Goal: Information Seeking & Learning: Learn about a topic

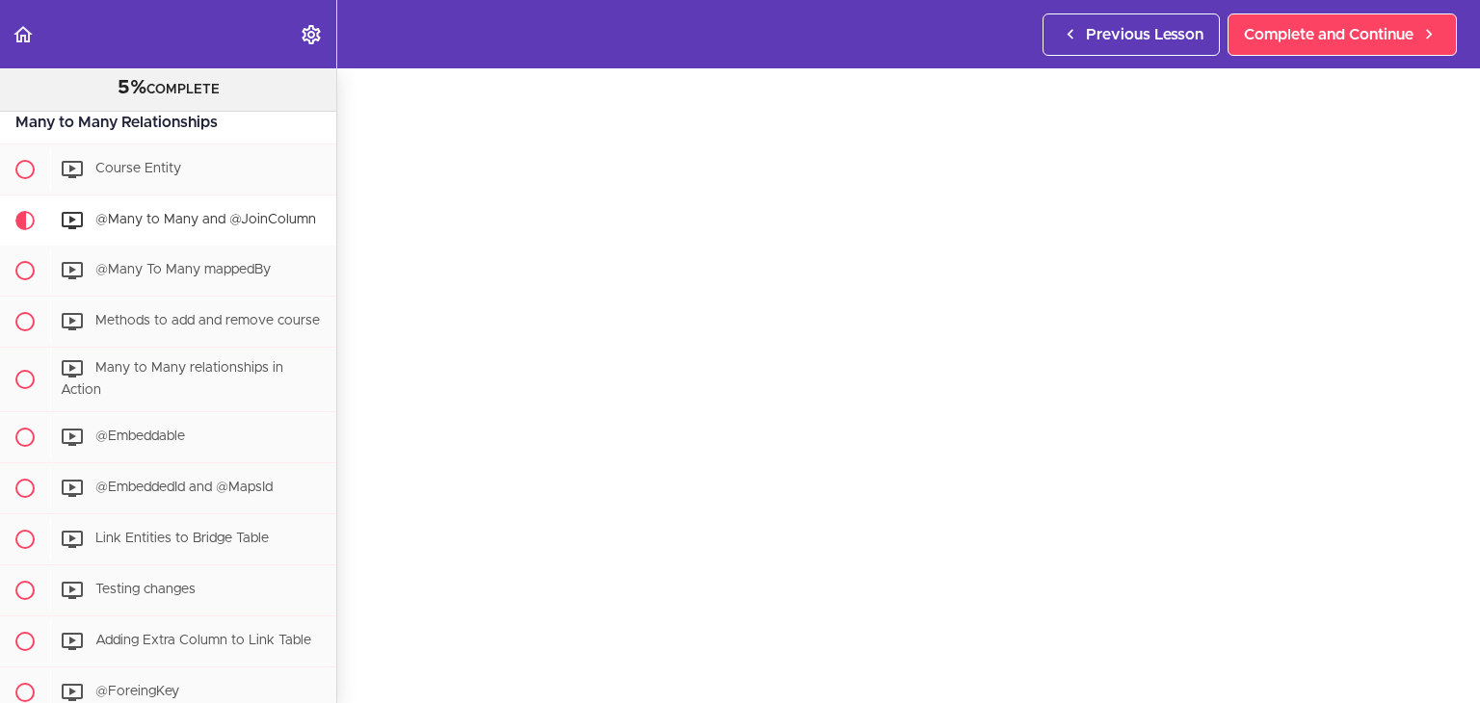
scroll to position [56, 0]
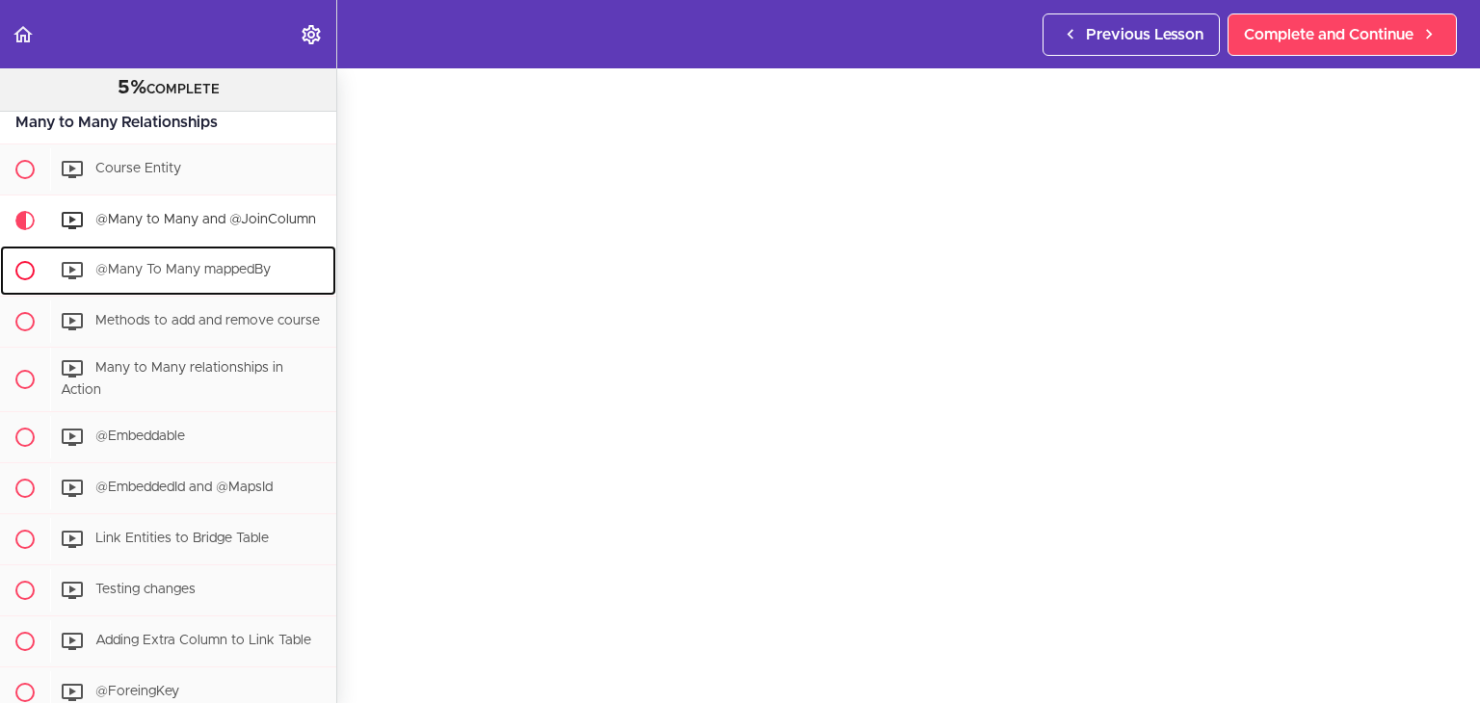
click at [223, 259] on div "@Many To Many mappedBy" at bounding box center [193, 270] width 286 height 42
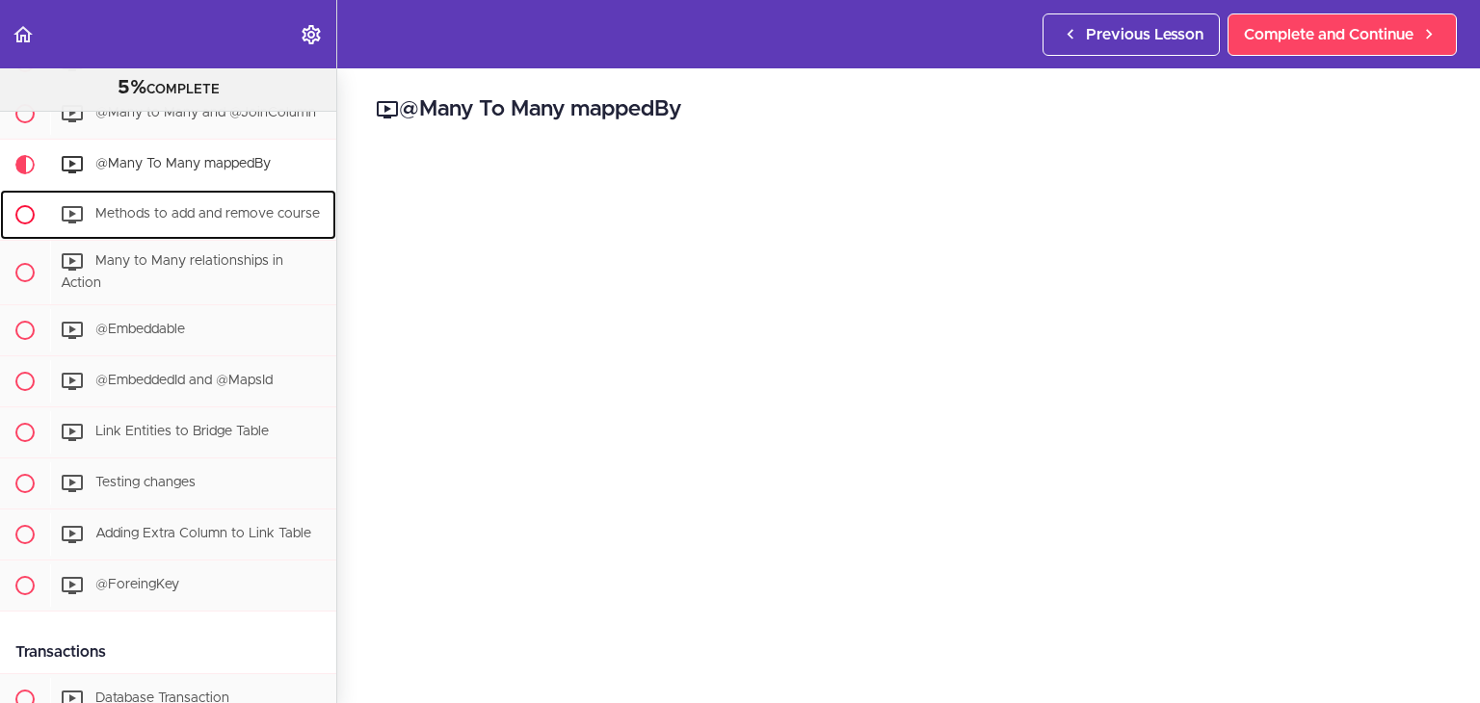
click at [126, 213] on span "Methods to add and remove course" at bounding box center [207, 214] width 224 height 13
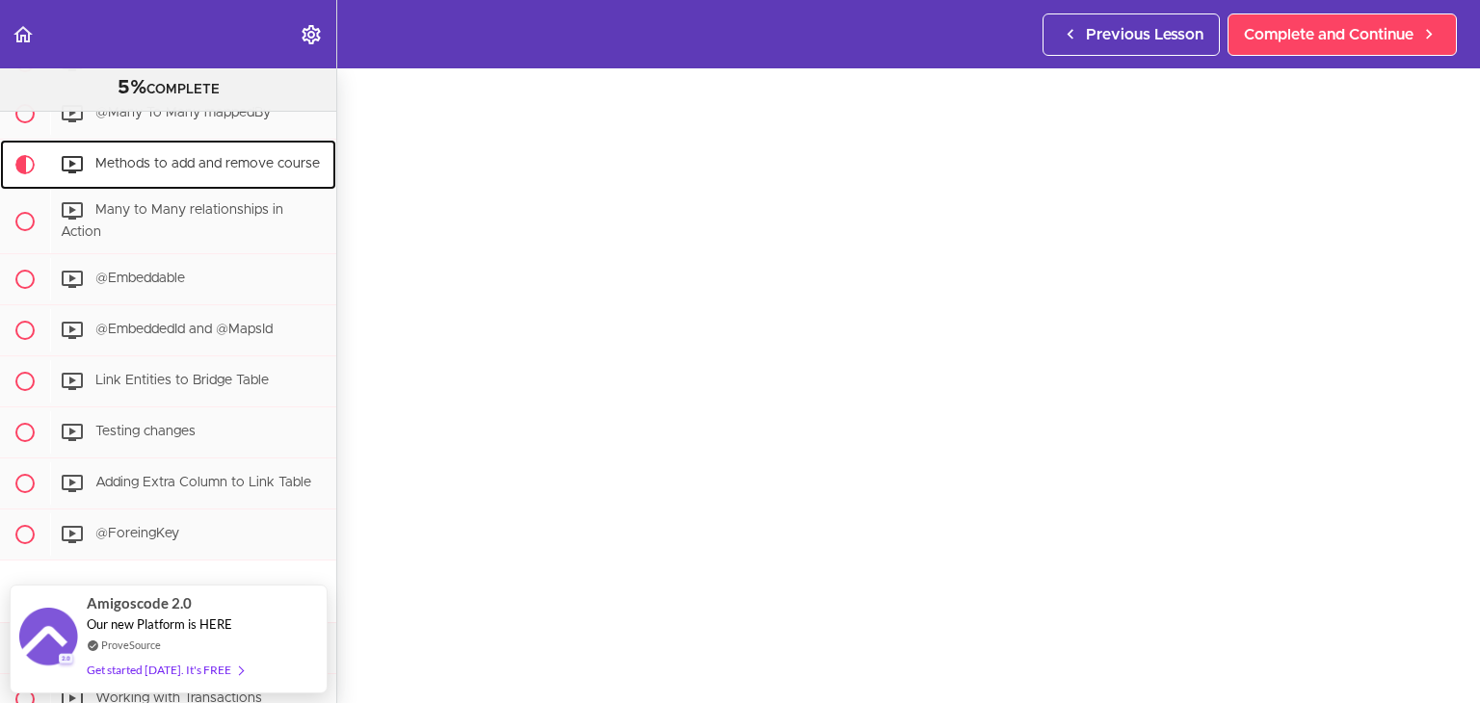
scroll to position [61, 0]
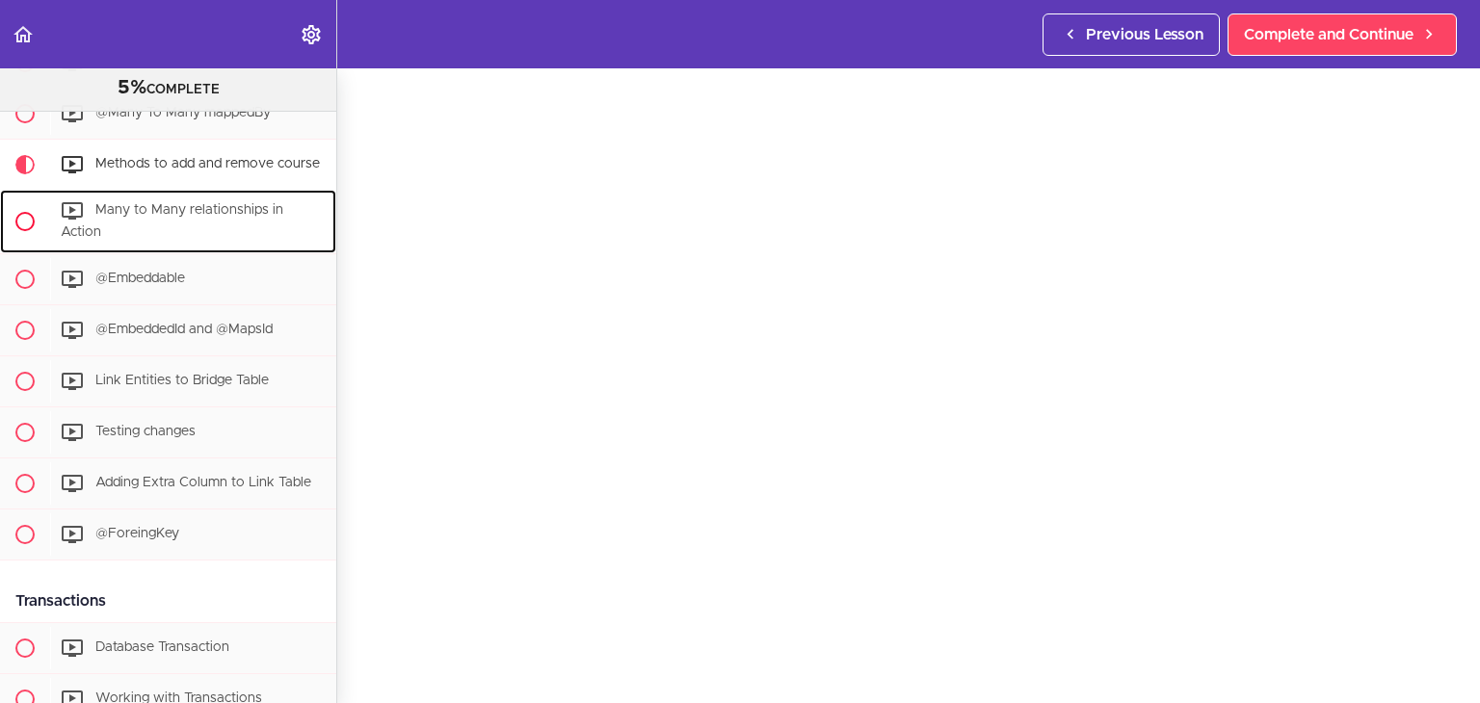
click at [195, 228] on span "Many to Many relationships in Action" at bounding box center [172, 222] width 223 height 36
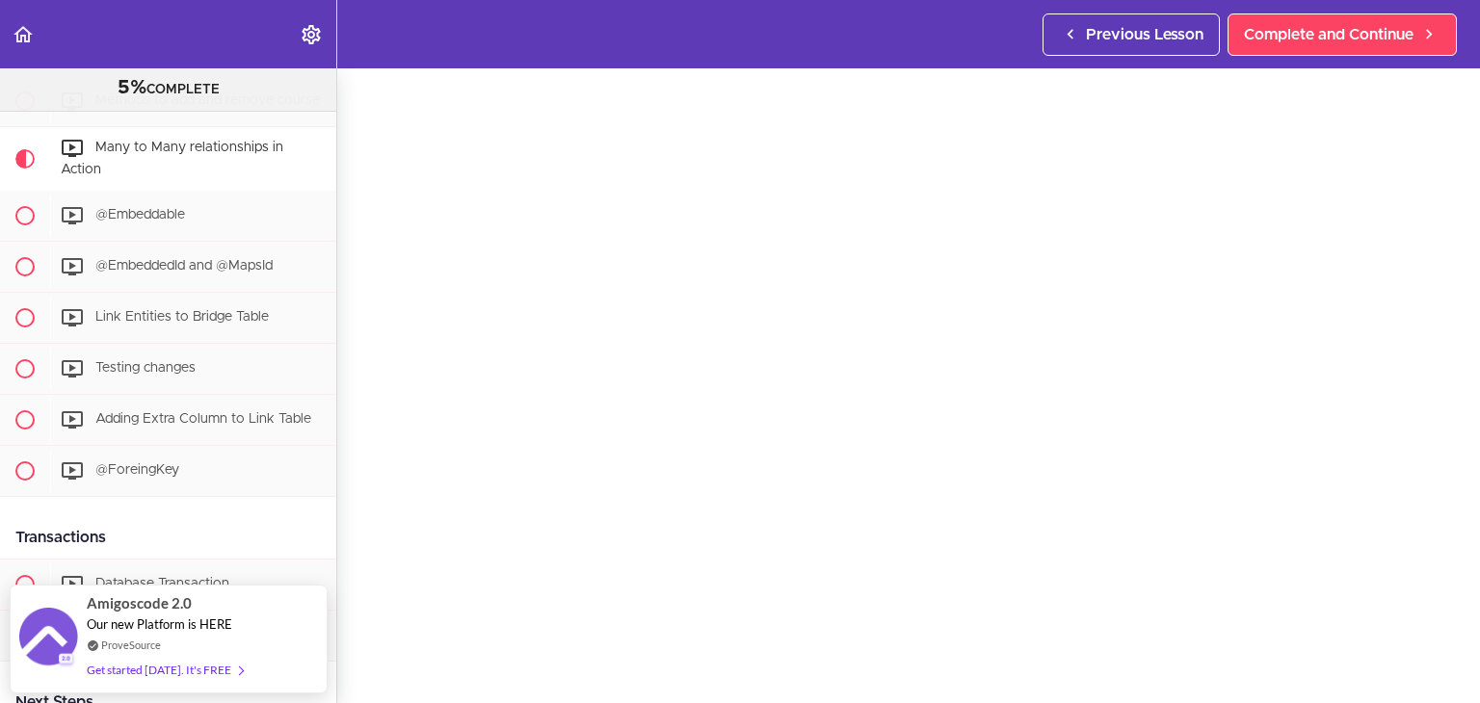
scroll to position [60, 0]
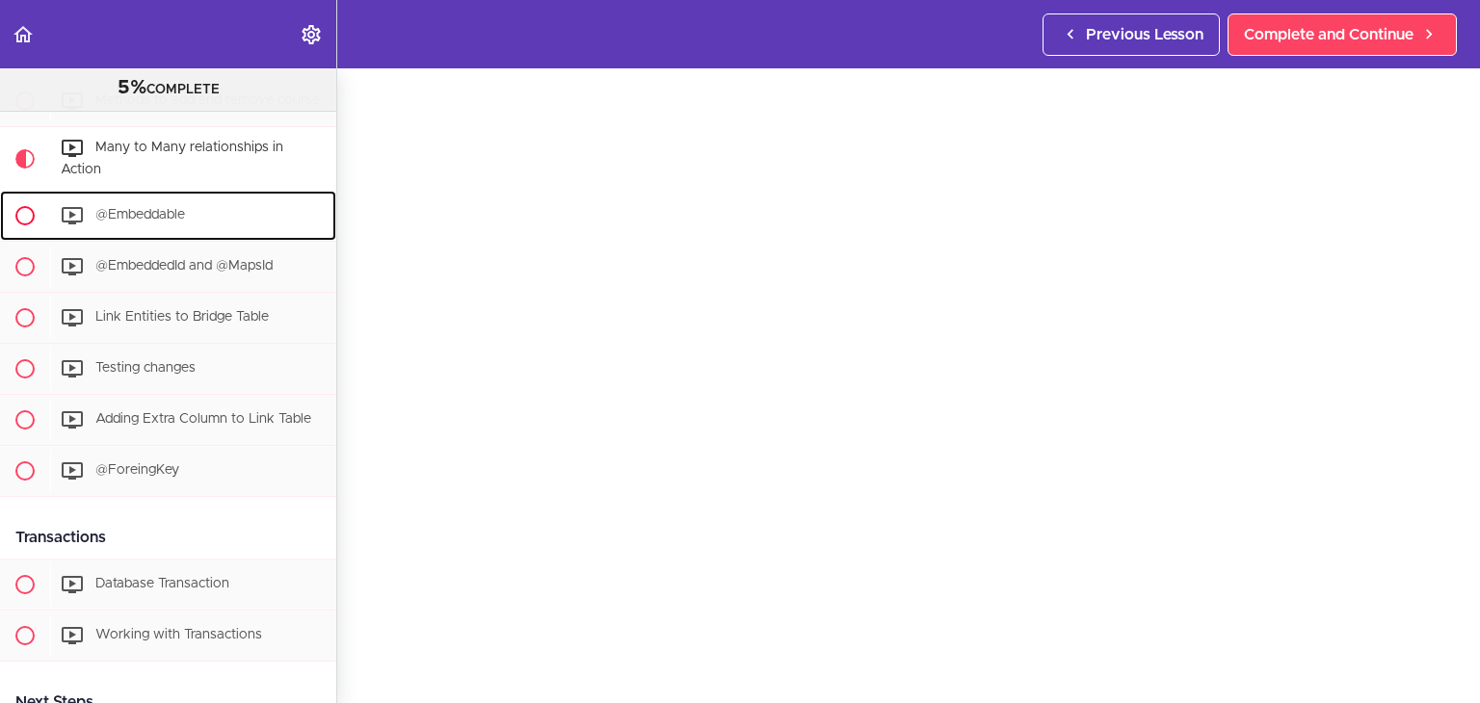
click at [208, 237] on div "@Embeddable" at bounding box center [193, 216] width 286 height 42
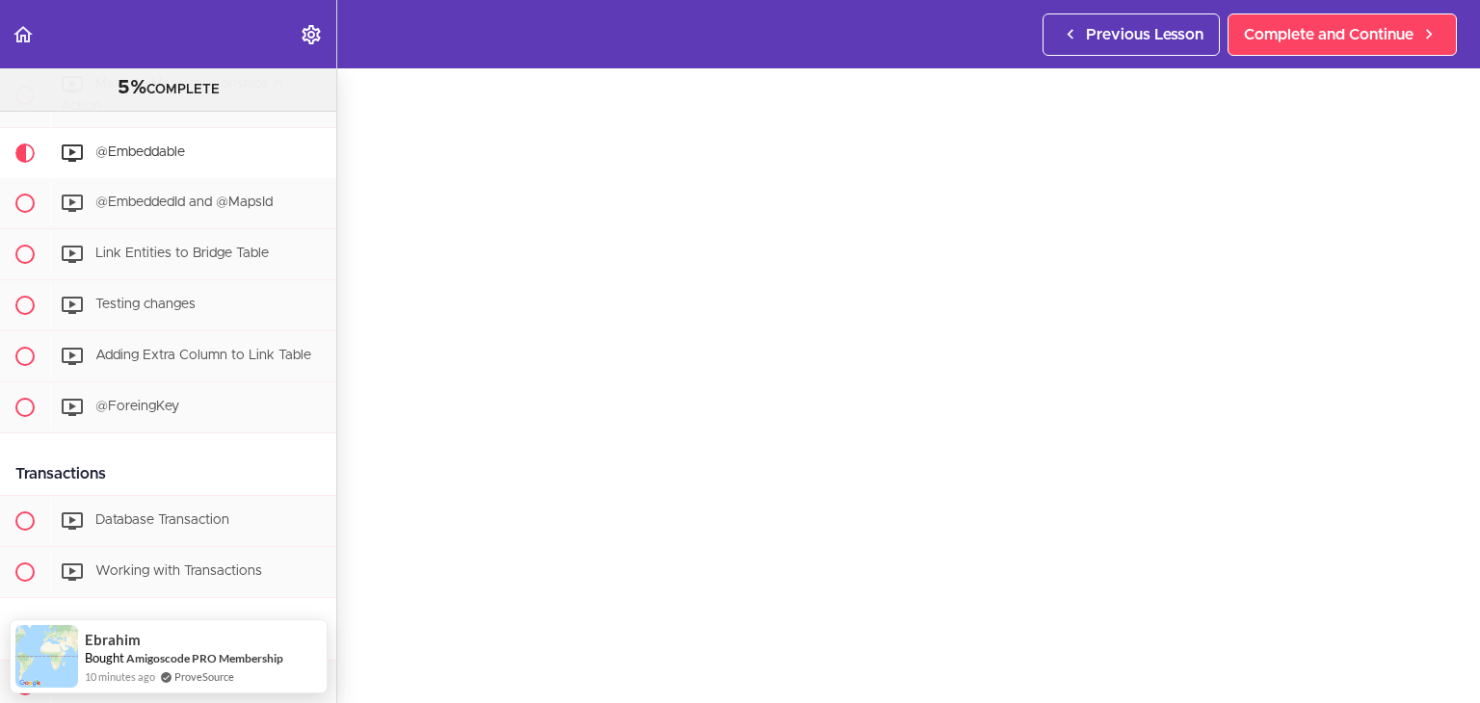
scroll to position [62, 0]
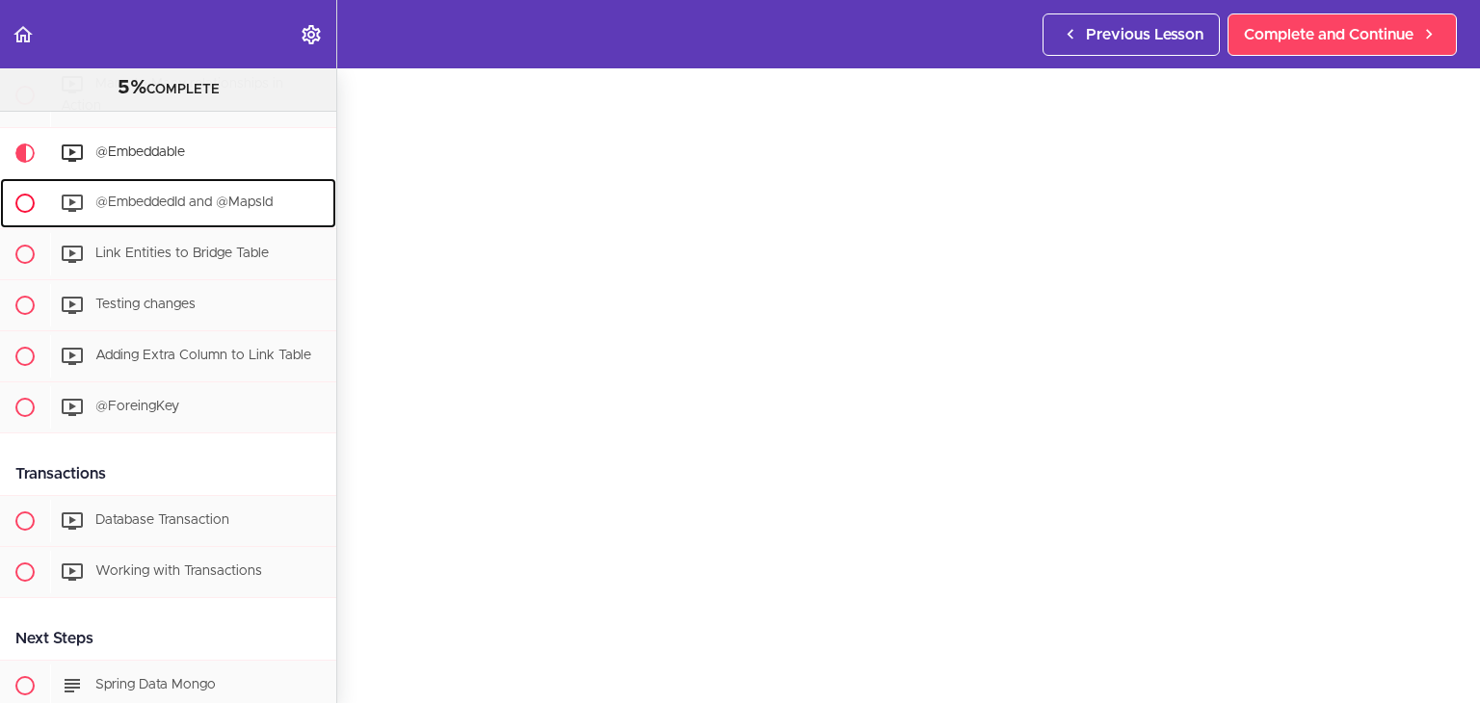
click at [181, 209] on span "@EmbeddedId and @MapsId" at bounding box center [183, 202] width 177 height 13
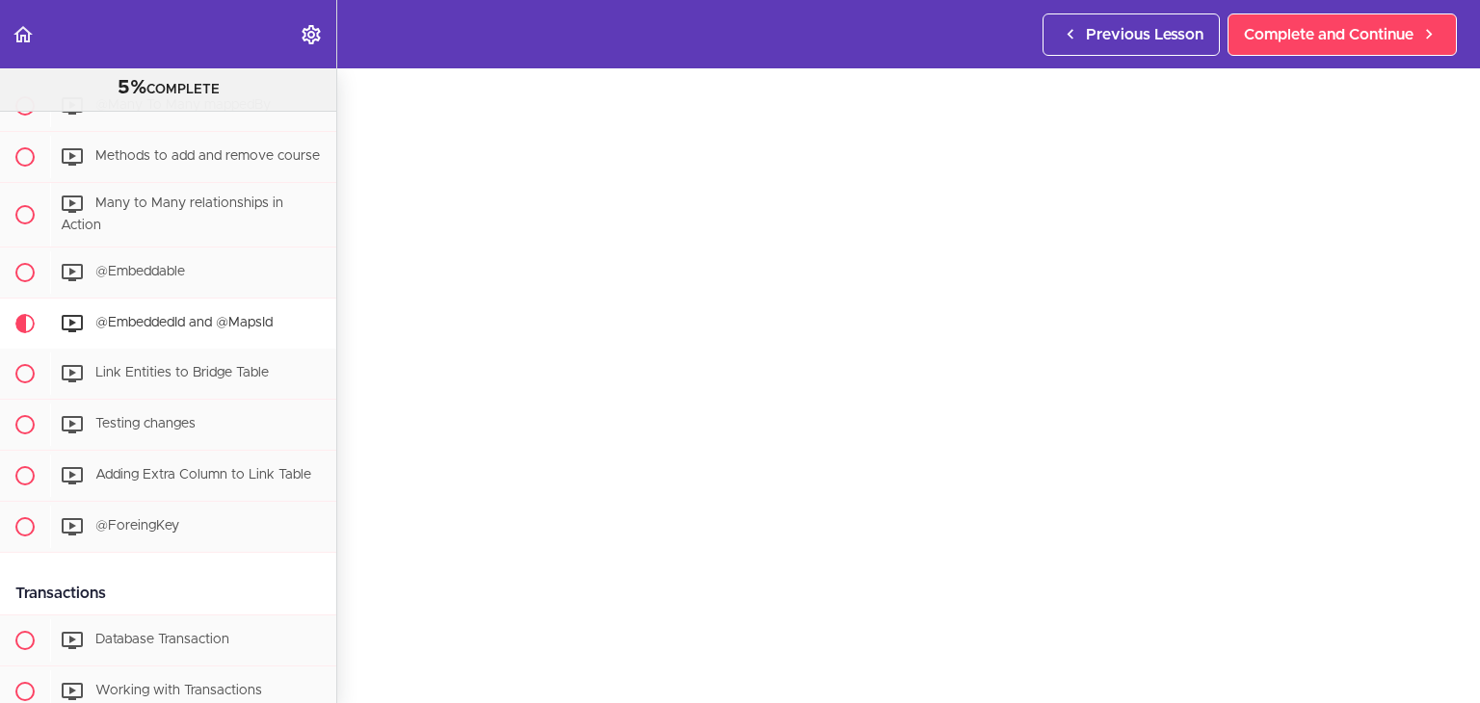
scroll to position [60, 0]
click at [209, 380] on span "Link Entities to Bridge Table" at bounding box center [181, 372] width 173 height 13
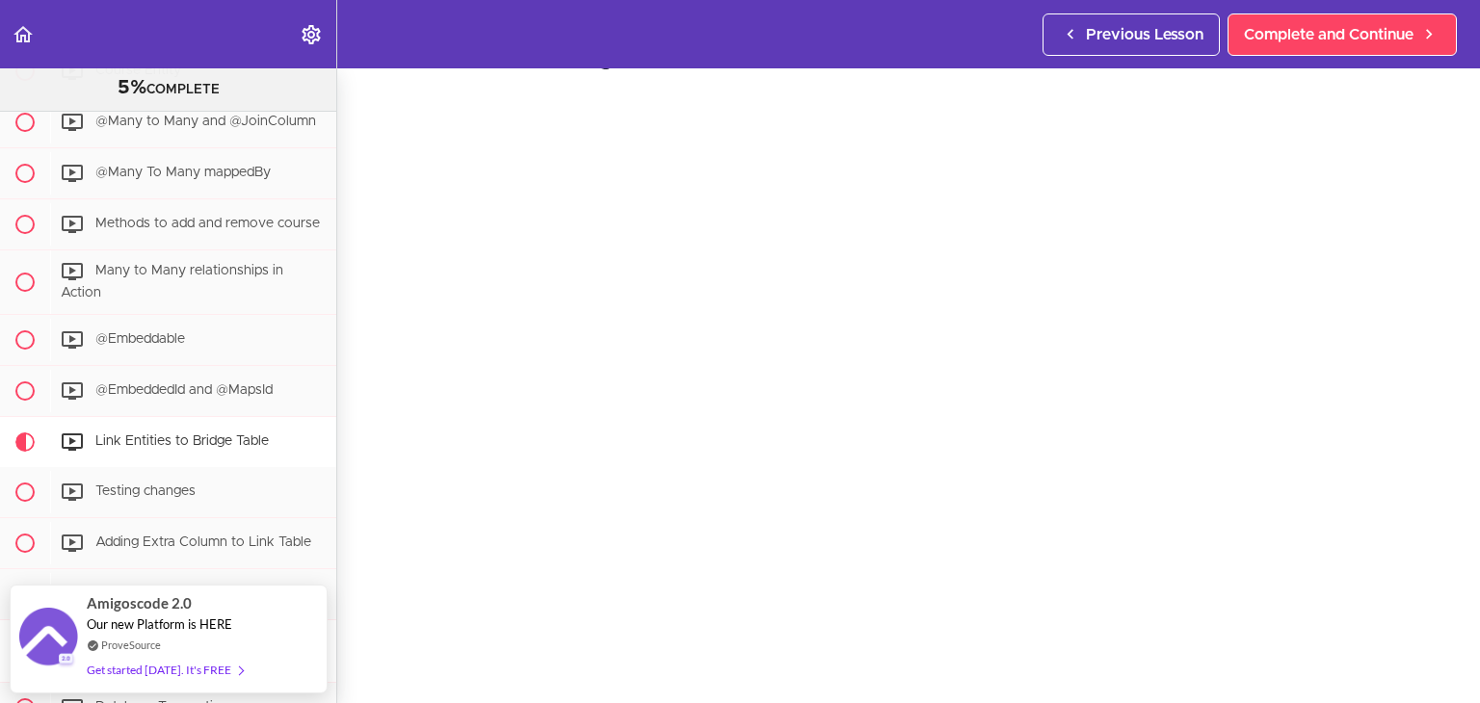
scroll to position [62, 0]
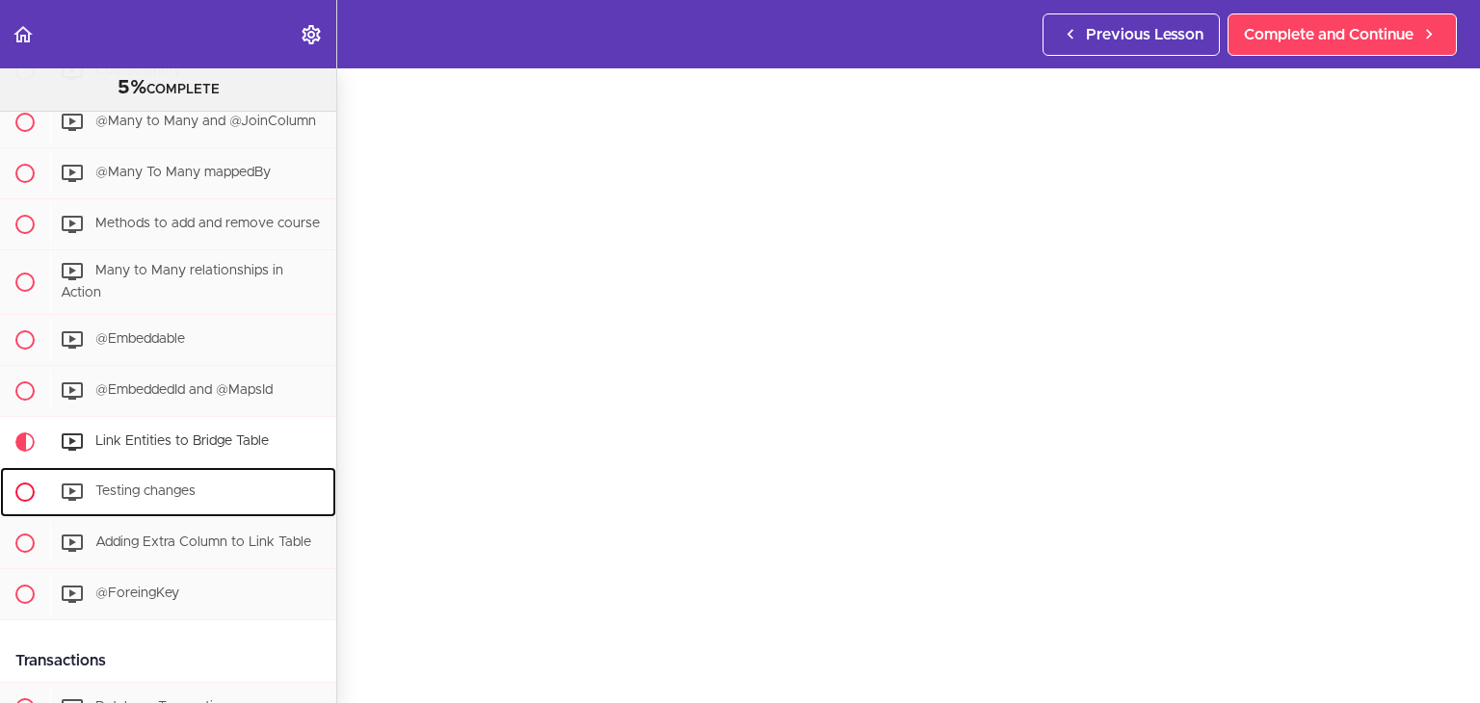
click at [239, 503] on div "Testing changes" at bounding box center [193, 492] width 286 height 42
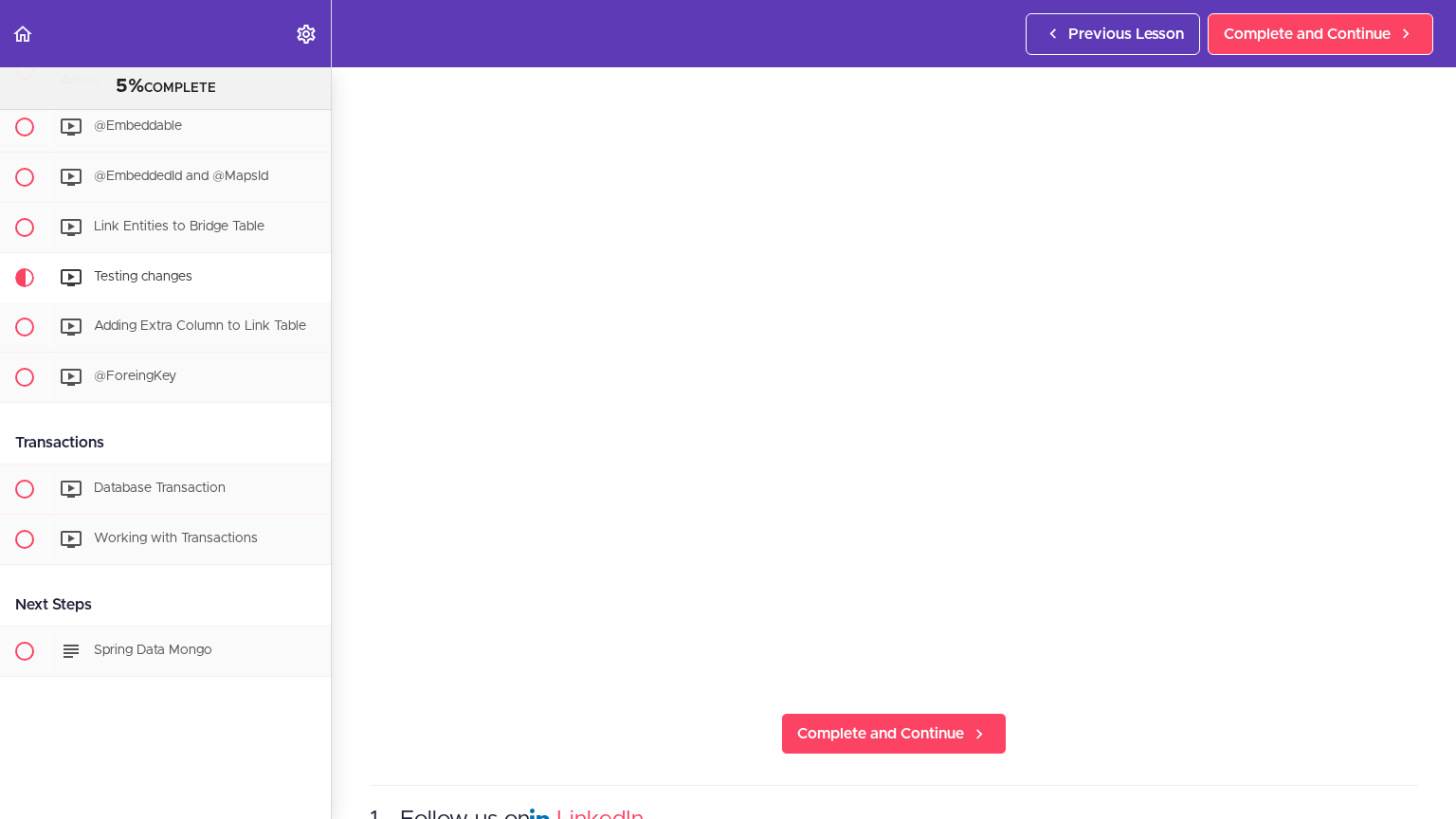
scroll to position [3598, 0]
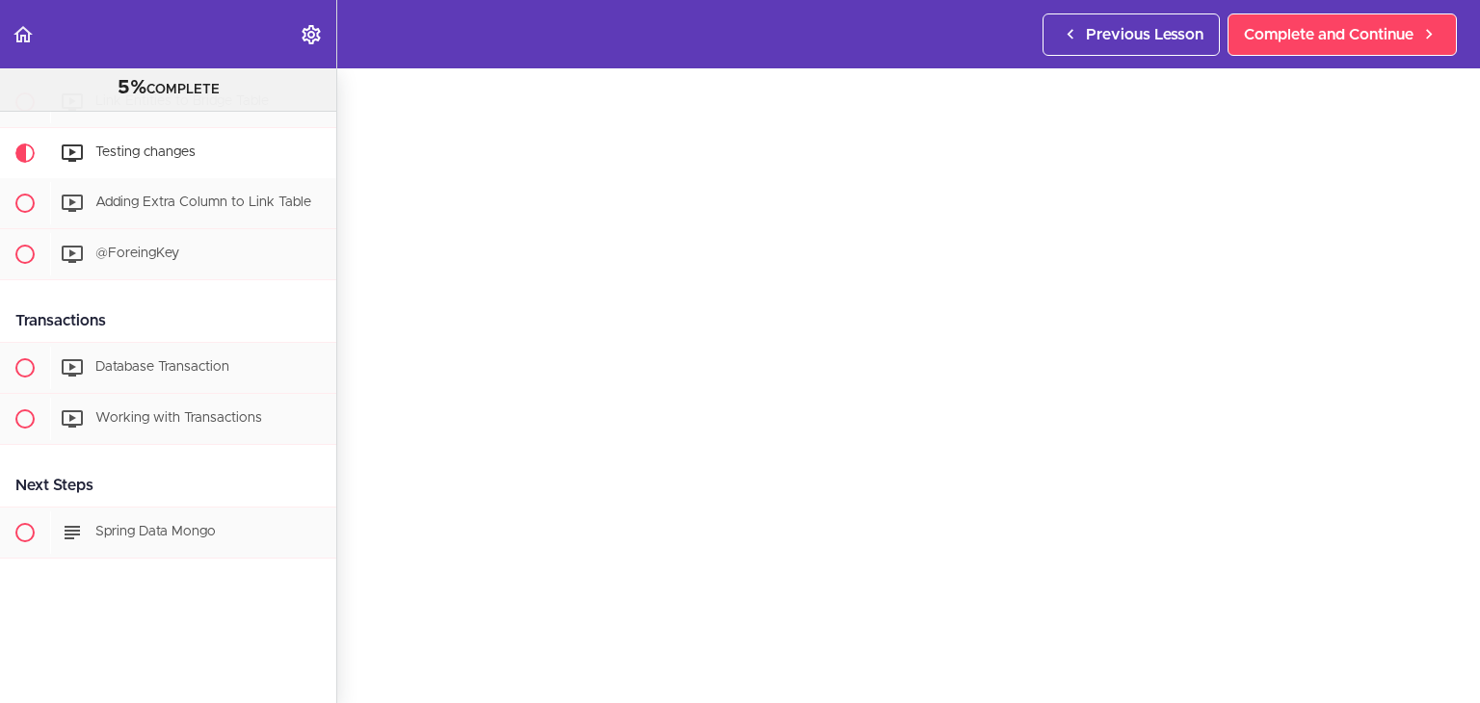
click at [1442, 668] on section "Spring Data JPA Master Class 5% COMPLETE Course Overview Join the Community Cou…" at bounding box center [740, 385] width 1480 height 635
click at [208, 209] on span "Adding Extra Column to Link Table" at bounding box center [203, 202] width 216 height 13
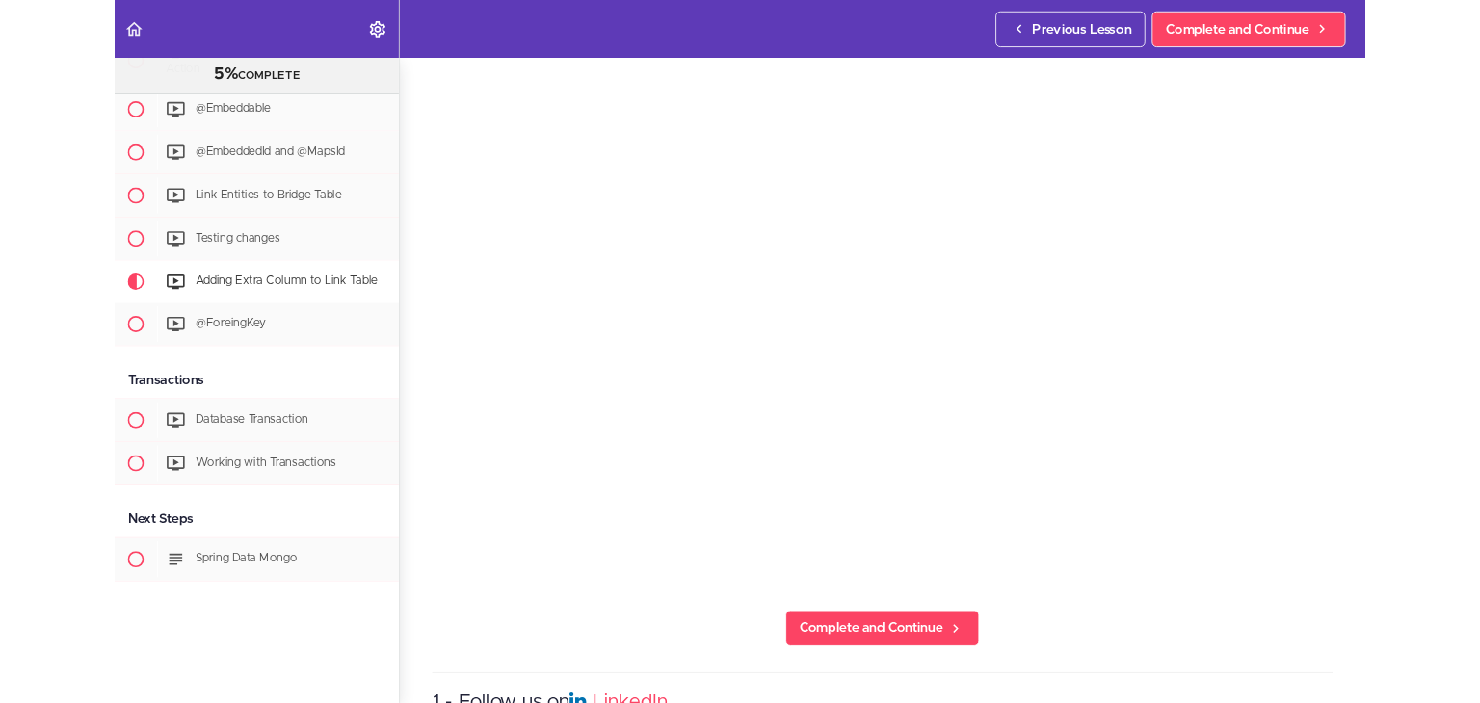
scroll to position [3680, 0]
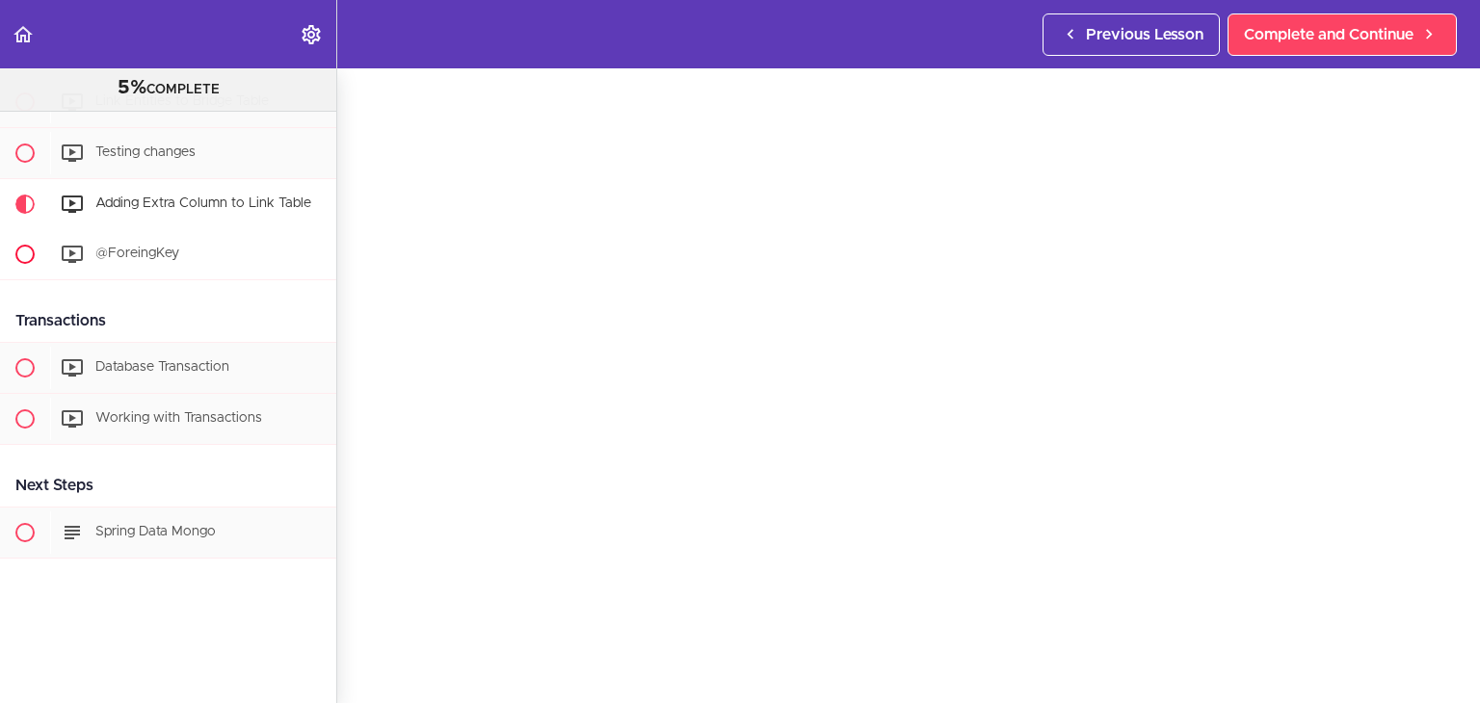
drag, startPoint x: 232, startPoint y: 268, endPoint x: 185, endPoint y: 242, distance: 53.9
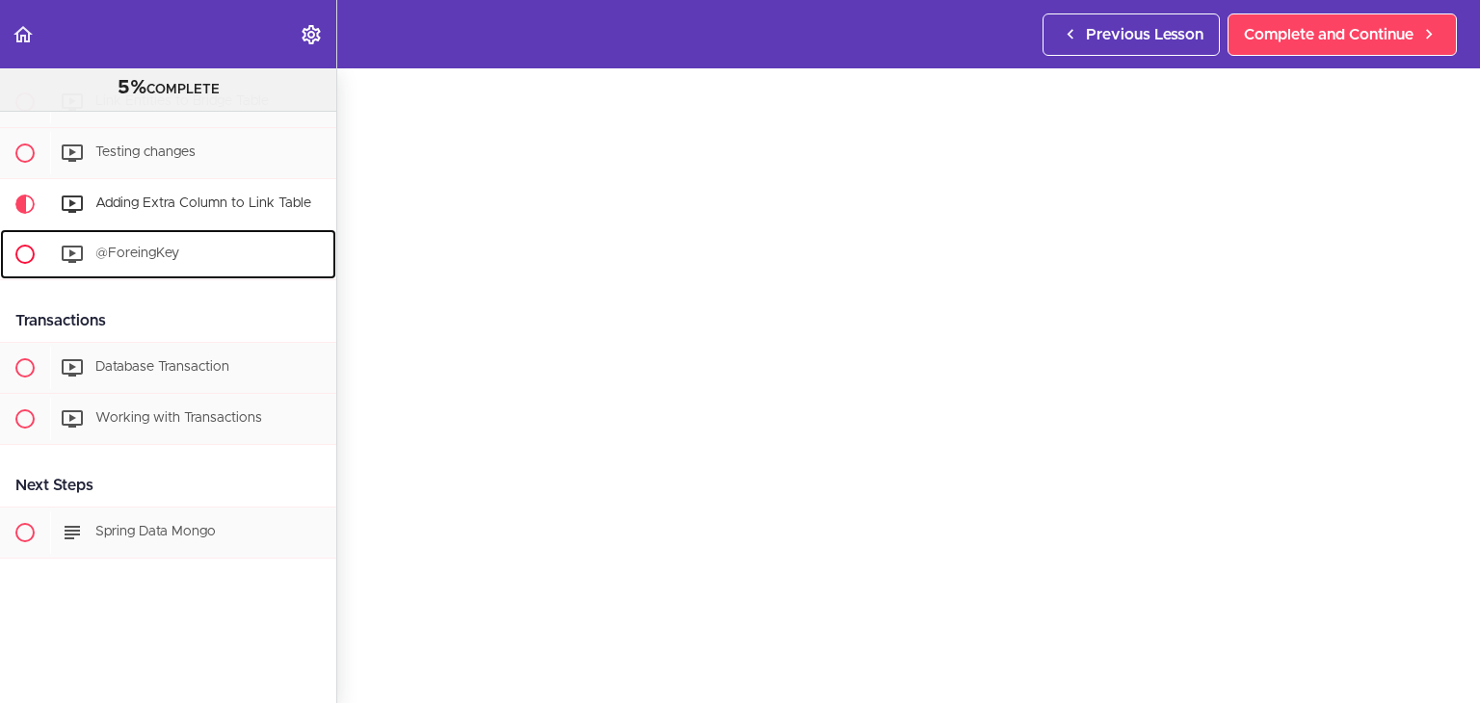
click at [185, 242] on div "@ForeingKey" at bounding box center [193, 254] width 286 height 42
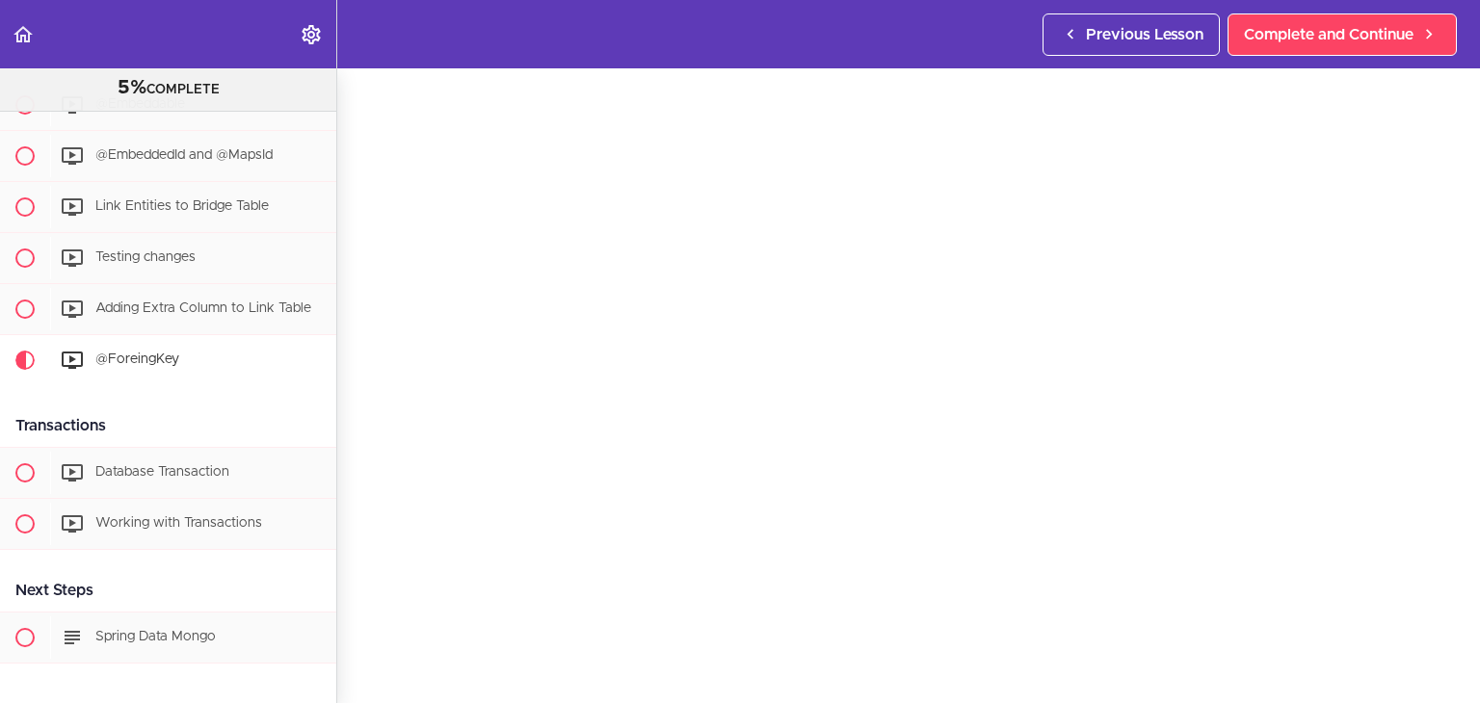
scroll to position [3680, 0]
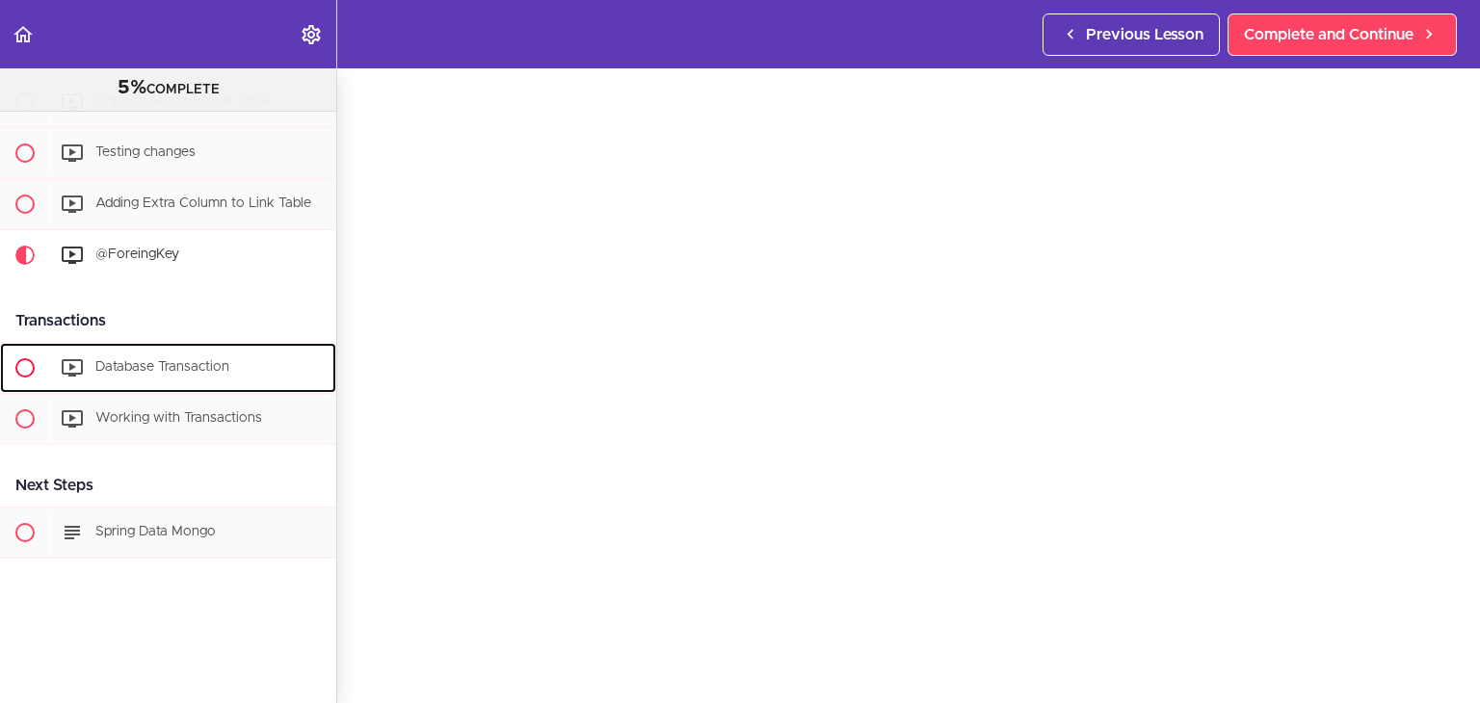
click at [130, 360] on span "Database Transaction" at bounding box center [162, 366] width 134 height 13
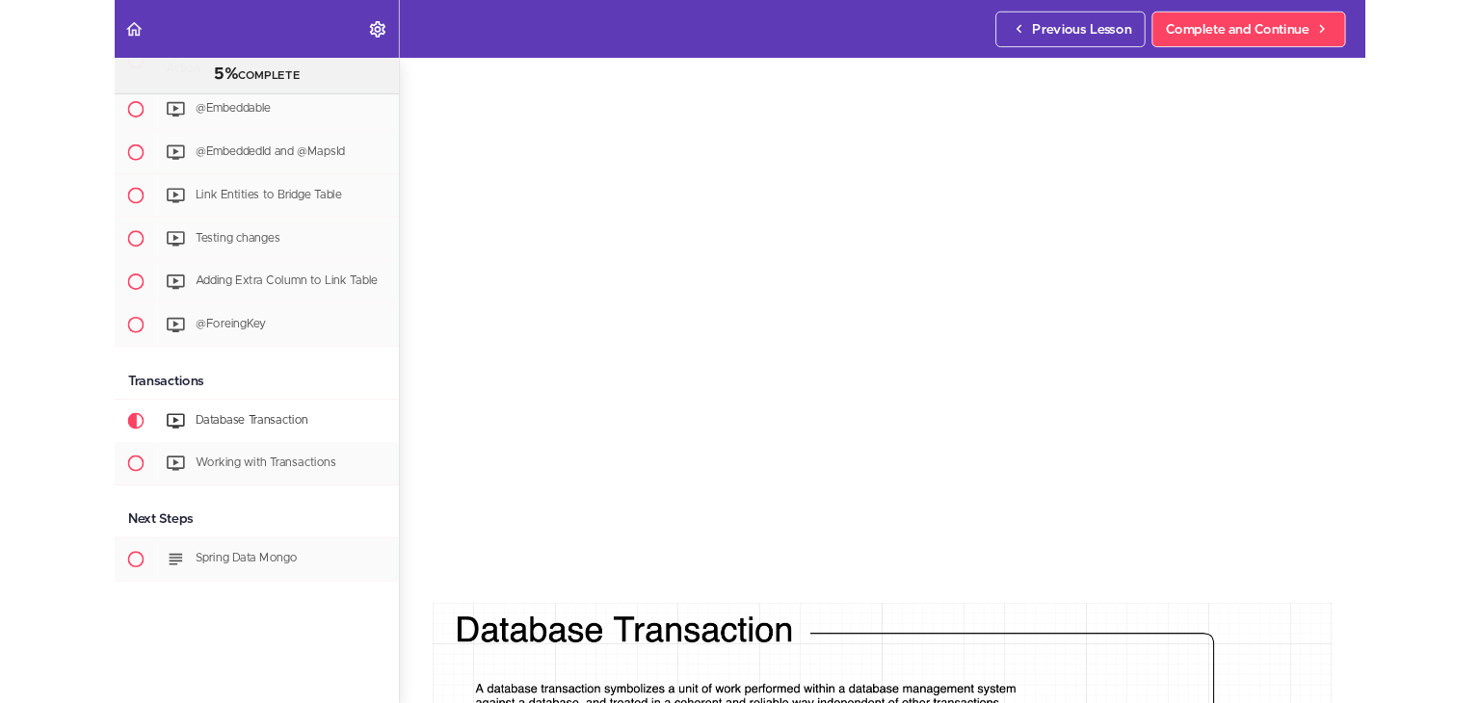
scroll to position [3680, 0]
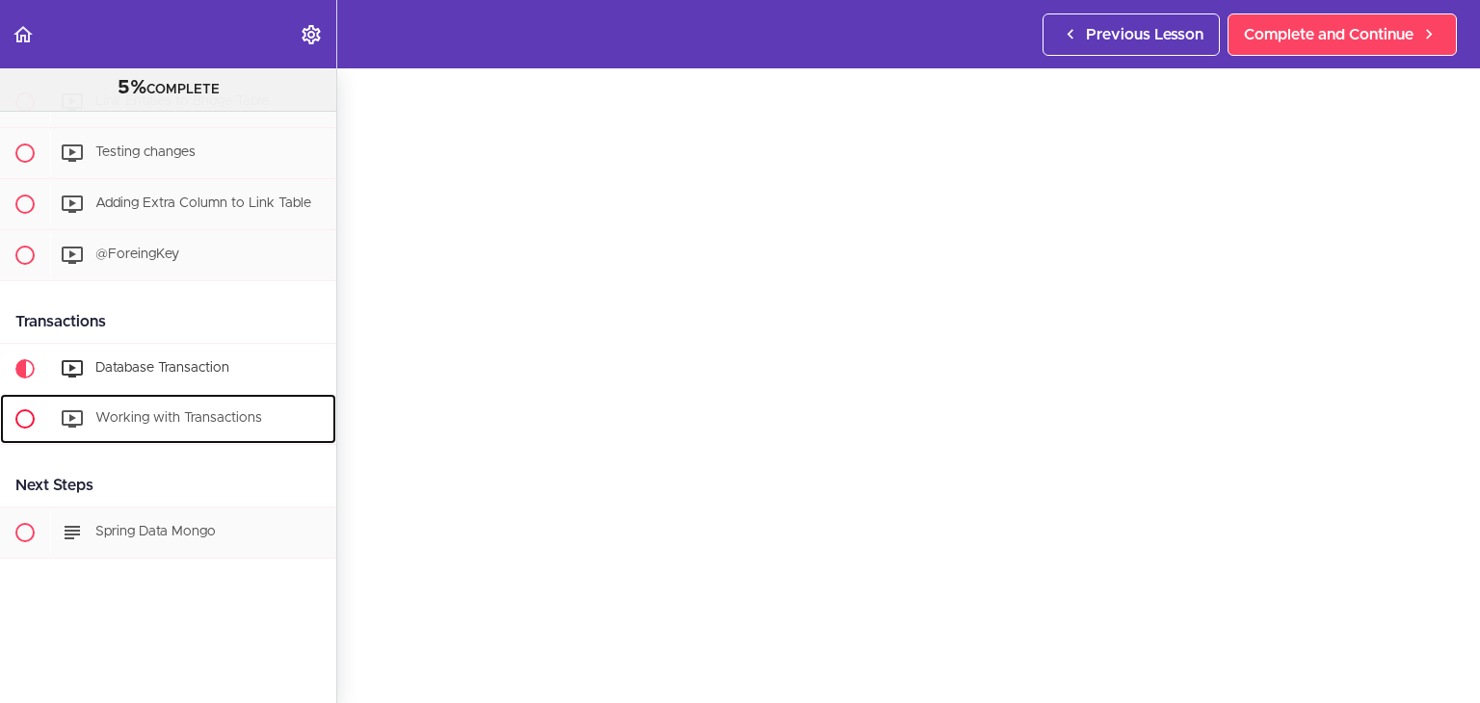
click at [86, 398] on div "Working with Transactions" at bounding box center [193, 419] width 286 height 42
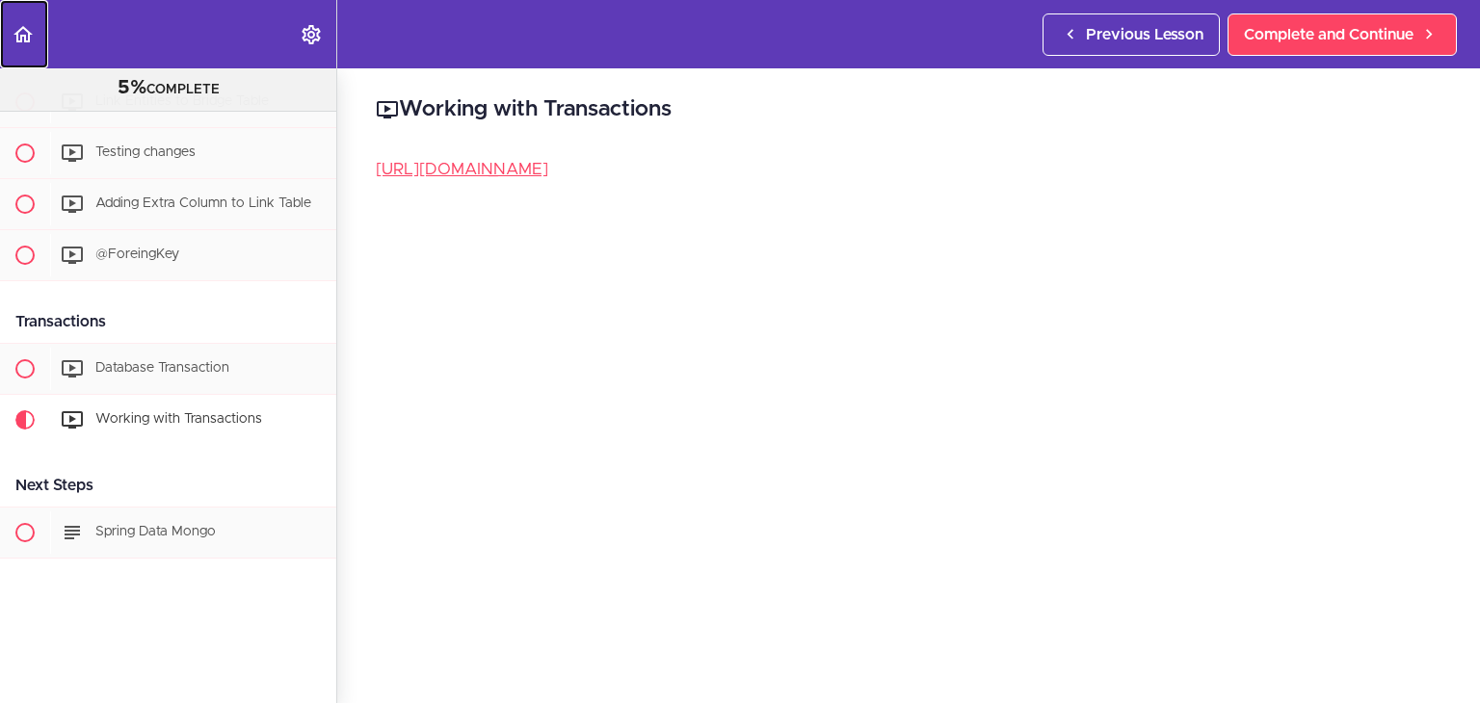
click at [27, 42] on icon "Back to course curriculum" at bounding box center [23, 34] width 23 height 23
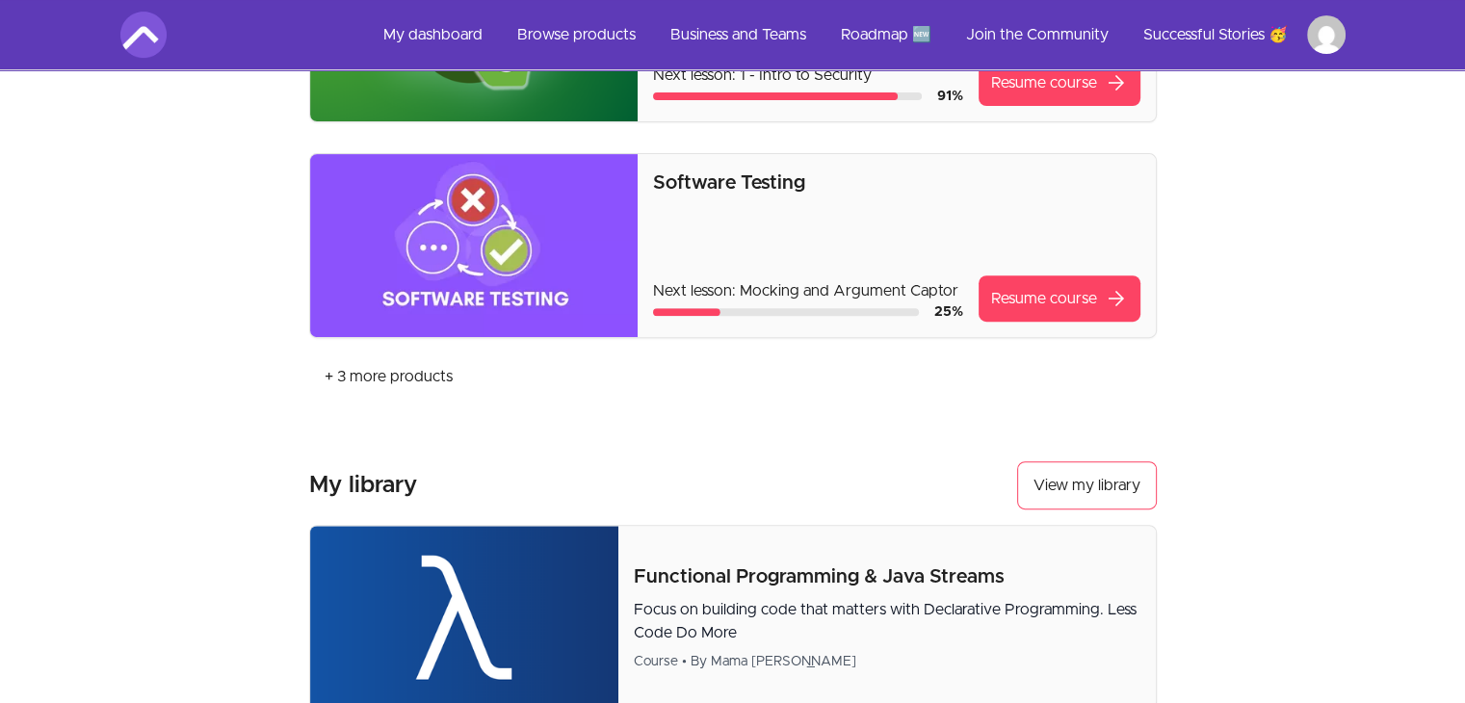
scroll to position [867, 0]
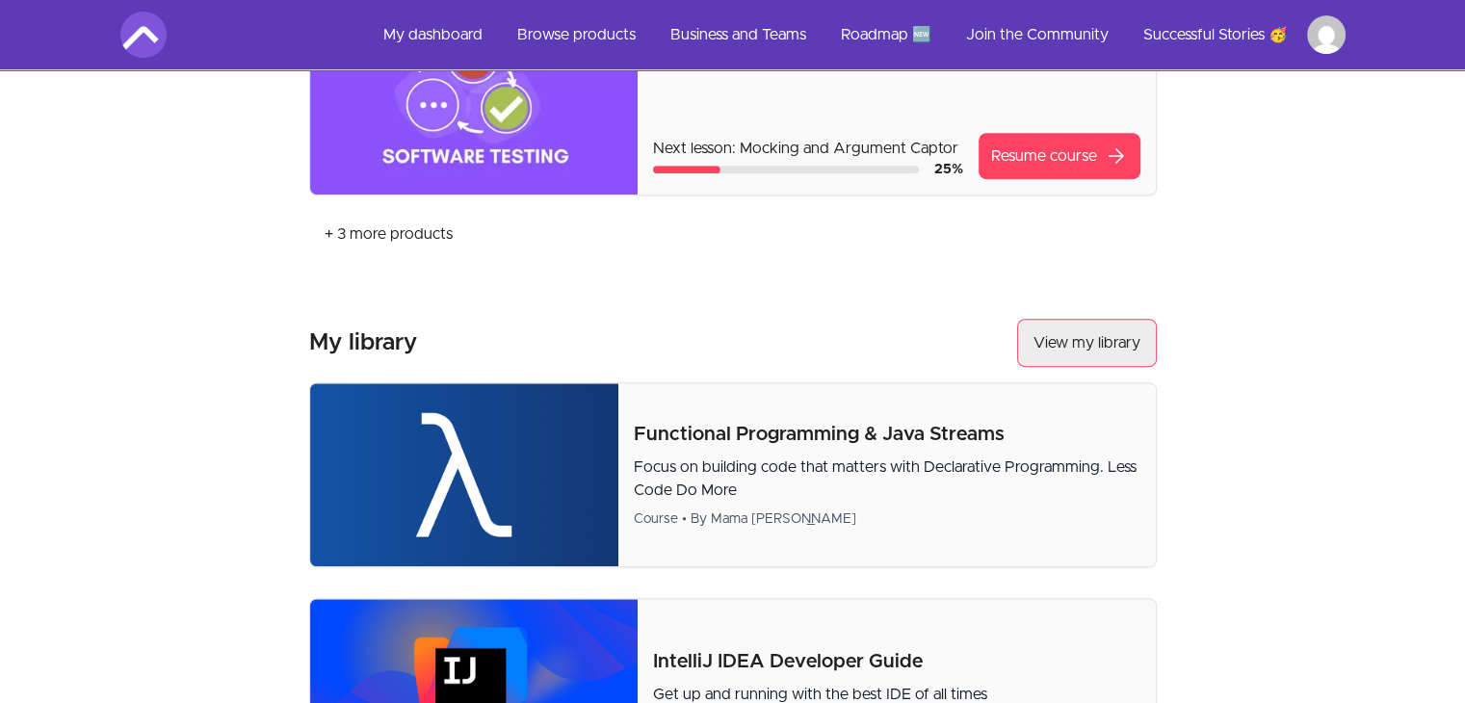
click at [1078, 349] on link "View my library" at bounding box center [1087, 343] width 140 height 48
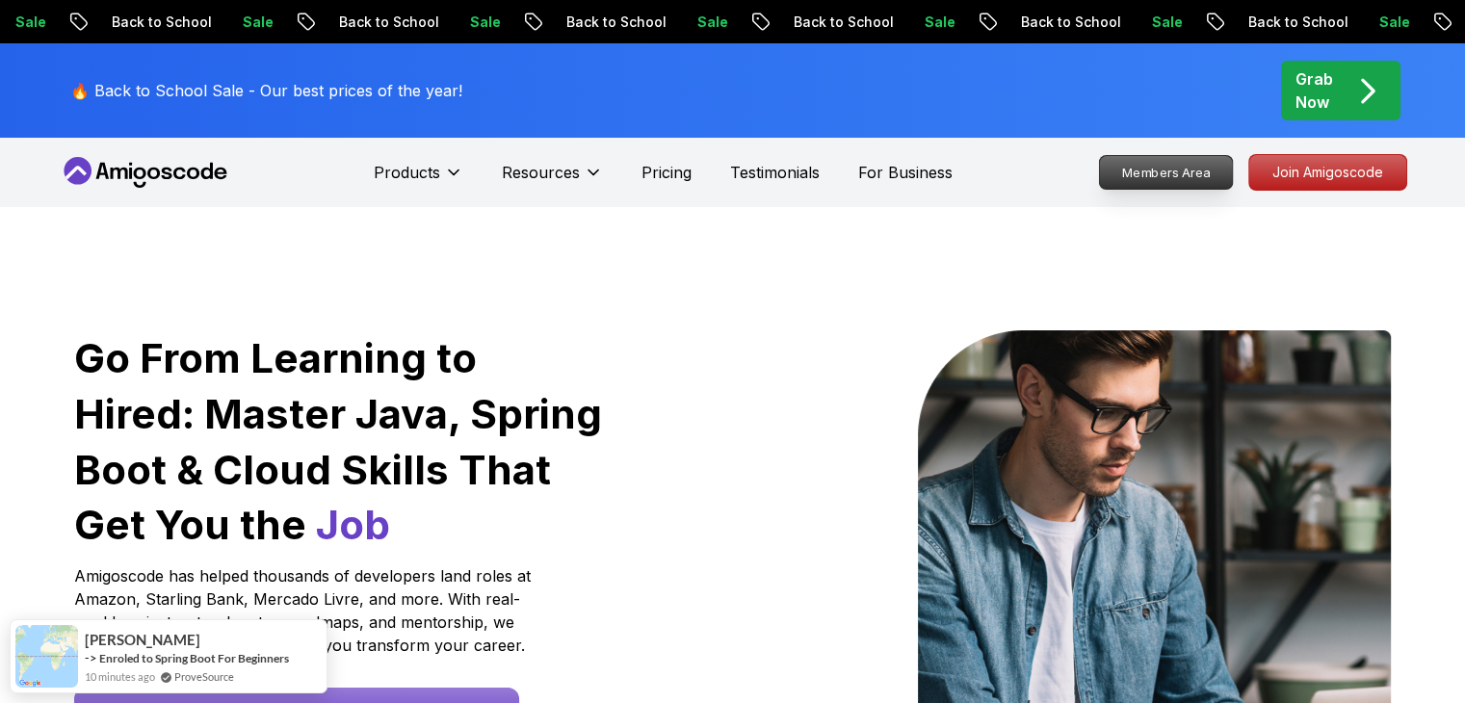
click at [1144, 158] on p "Members Area" at bounding box center [1165, 172] width 133 height 33
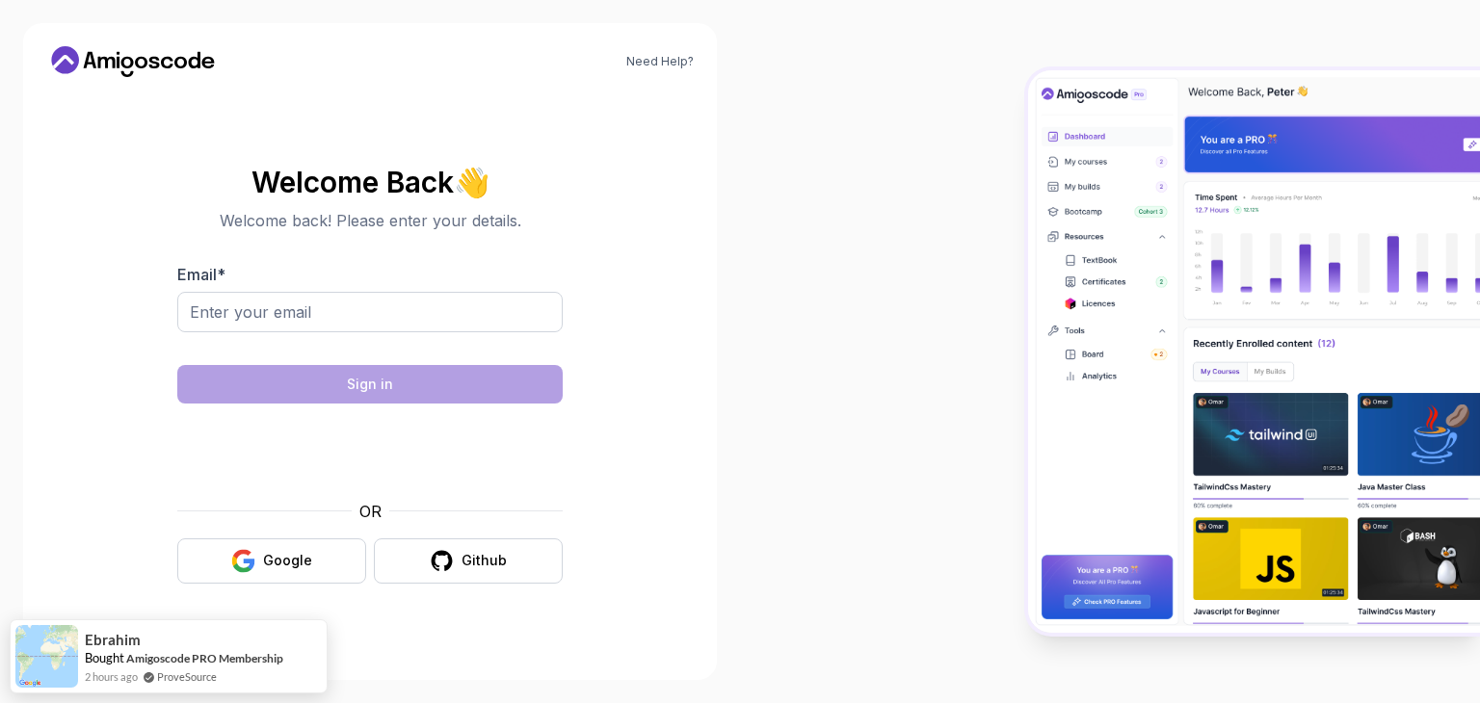
click at [682, 214] on section "Welcome Back 👋 Welcome back! Please enter your details. Email * Sign in OR Goog…" at bounding box center [369, 375] width 647 height 456
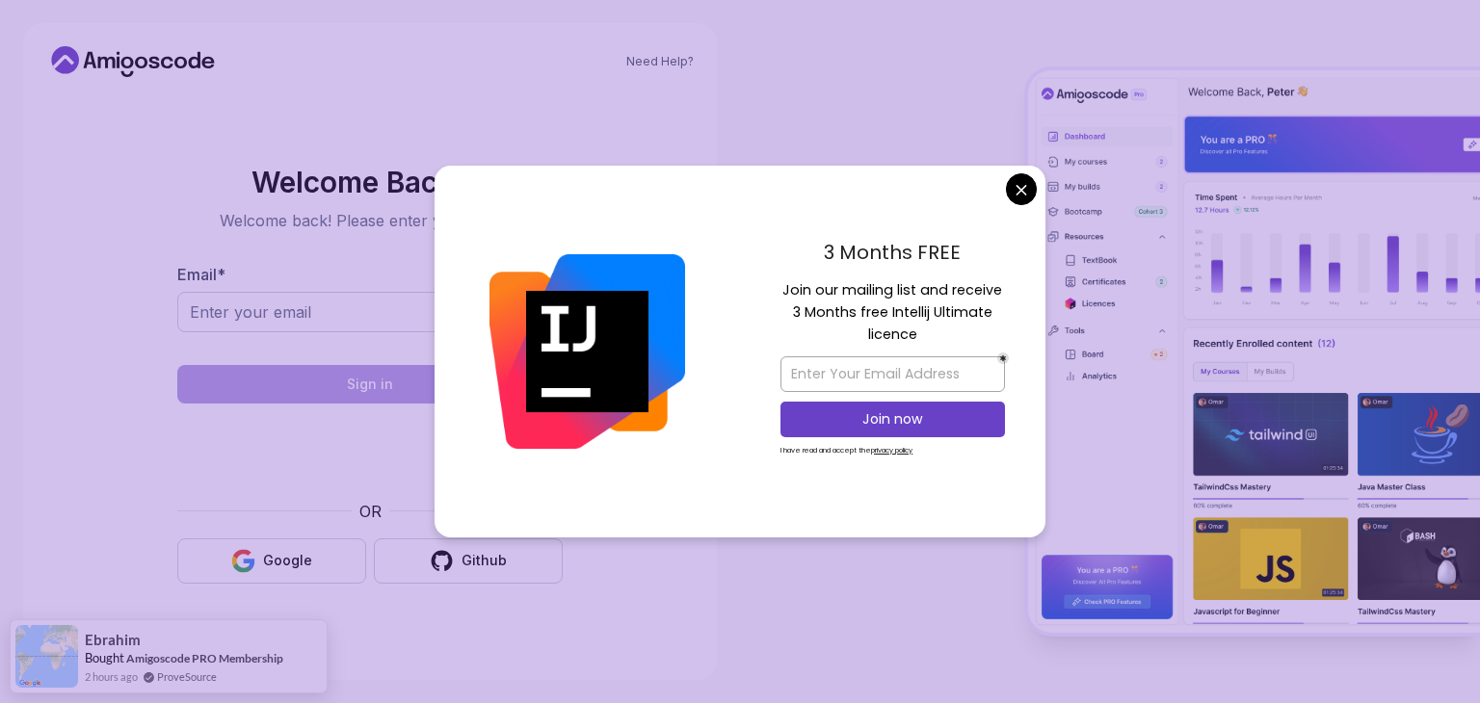
click at [1013, 194] on body "Need Help? Welcome Back 👋 Welcome back! Please enter your details. Email * Sign…" at bounding box center [740, 351] width 1480 height 703
